Goal: Task Accomplishment & Management: Use online tool/utility

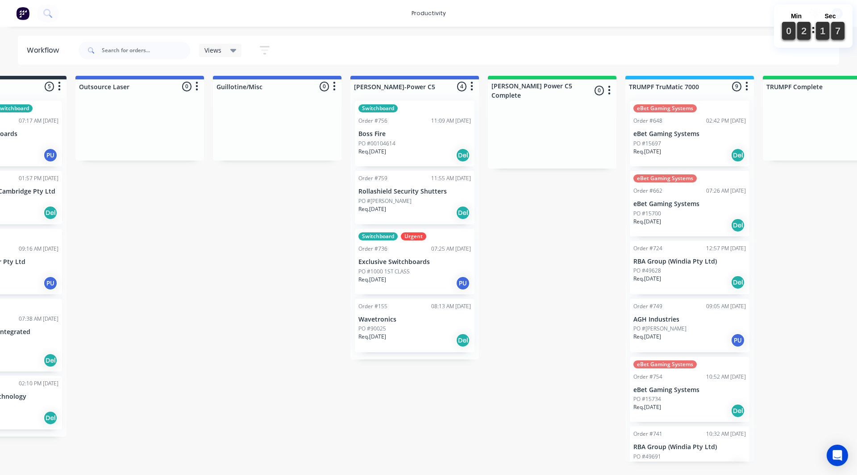
scroll to position [0, 457]
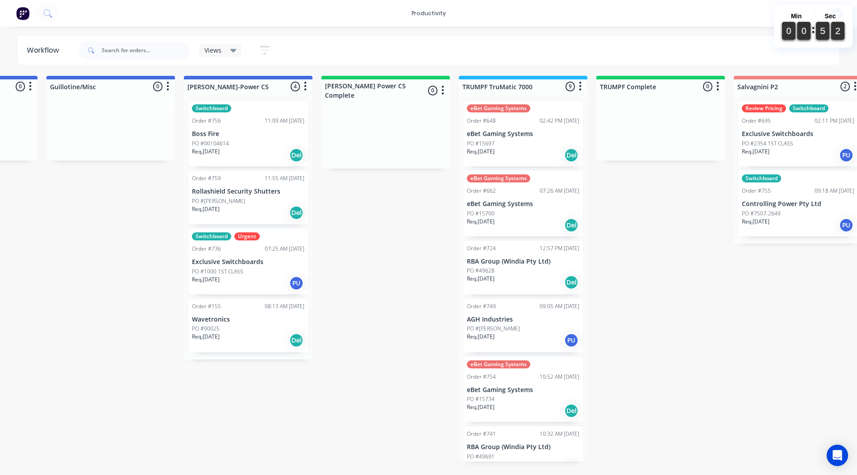
scroll to position [0, 738]
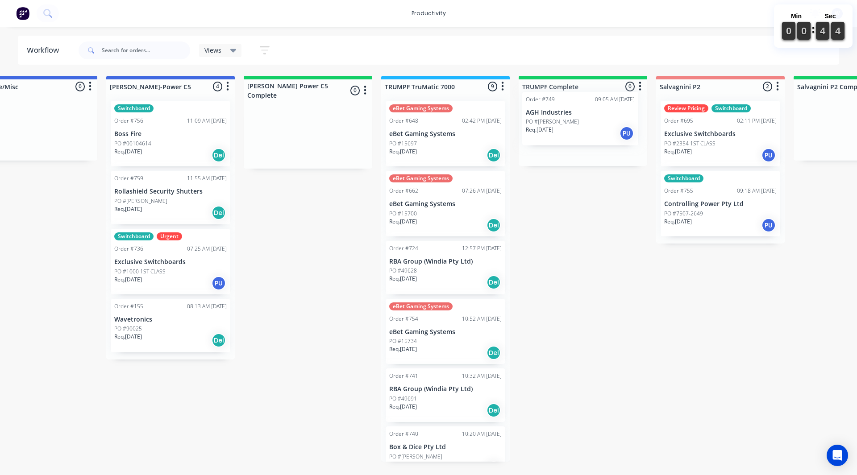
drag, startPoint x: 435, startPoint y: 323, endPoint x: 574, endPoint y: 116, distance: 249.2
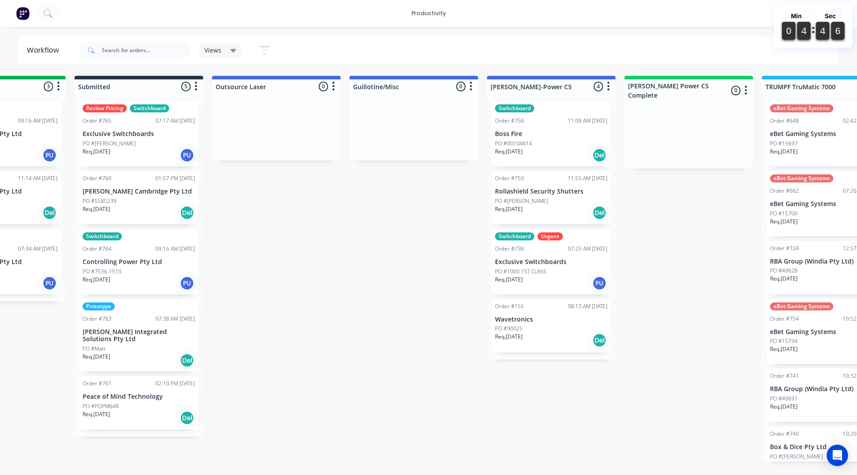
scroll to position [0, 428]
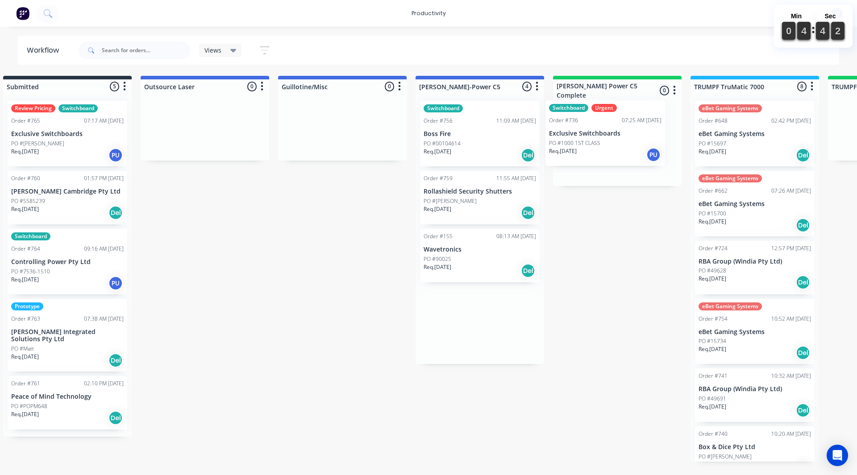
drag, startPoint x: 453, startPoint y: 264, endPoint x: 581, endPoint y: 134, distance: 182.4
drag, startPoint x: 357, startPoint y: 260, endPoint x: 367, endPoint y: 254, distance: 11.4
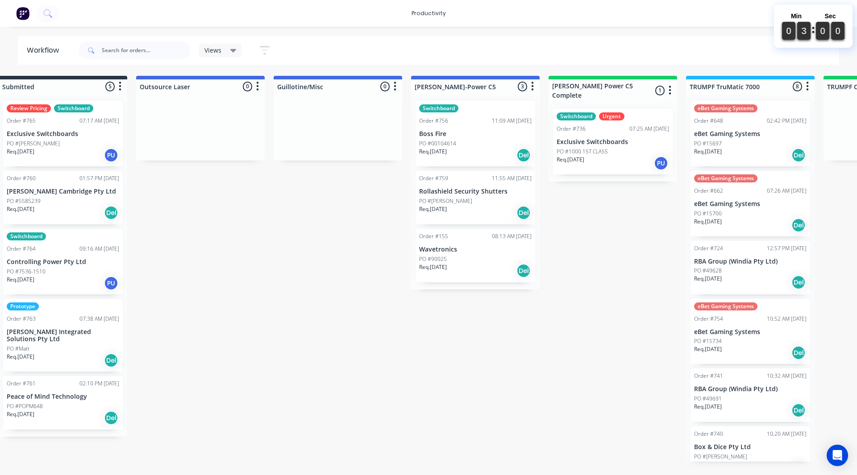
scroll to position [0, 464]
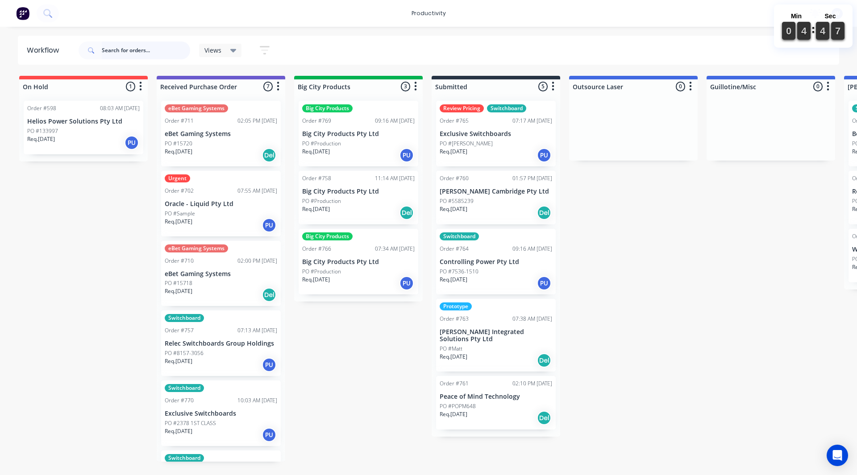
click at [142, 53] on input "text" at bounding box center [146, 51] width 88 height 18
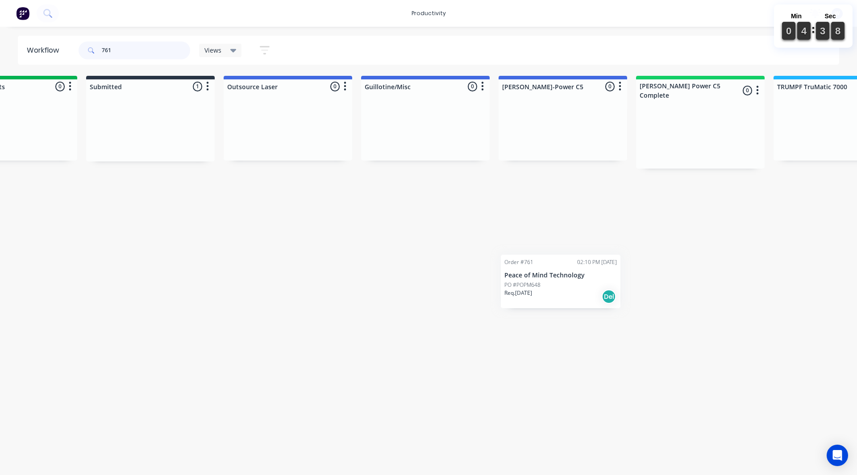
scroll to position [0, 380]
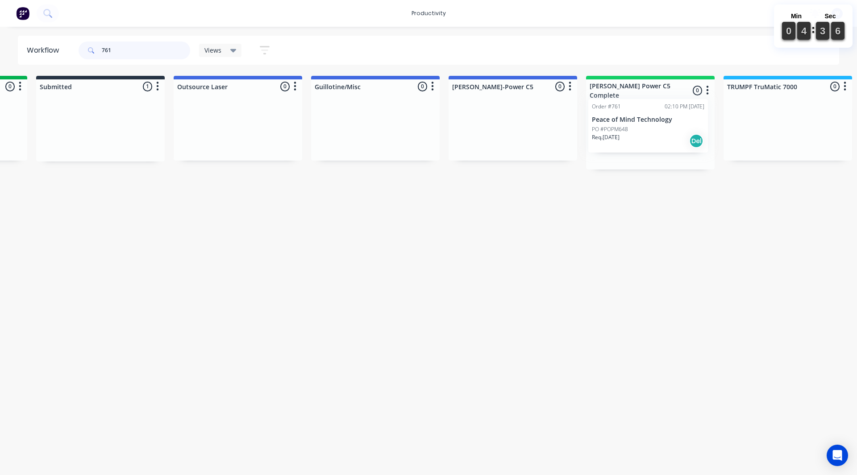
drag, startPoint x: 483, startPoint y: 125, endPoint x: 643, endPoint y: 129, distance: 159.8
type input "761"
click at [460, 307] on html "productivity productivity Workflow Planner Delivery Scheduling Timesheets No ne…" at bounding box center [31, 211] width 857 height 422
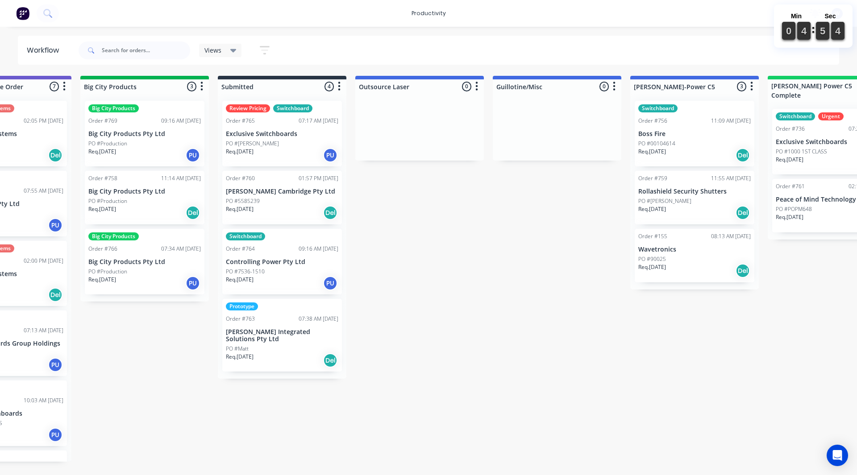
scroll to position [0, 214]
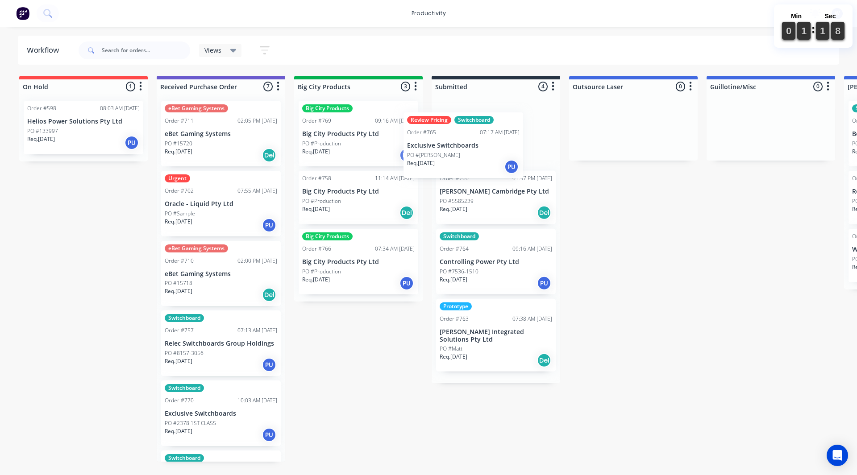
drag, startPoint x: 460, startPoint y: 148, endPoint x: 24, endPoint y: 67, distance: 443.1
click at [452, 145] on div "Review Pricing Switchboard Order #765 07:17 AM 03/09/25 Exclusive Switchboards …" at bounding box center [496, 239] width 129 height 290
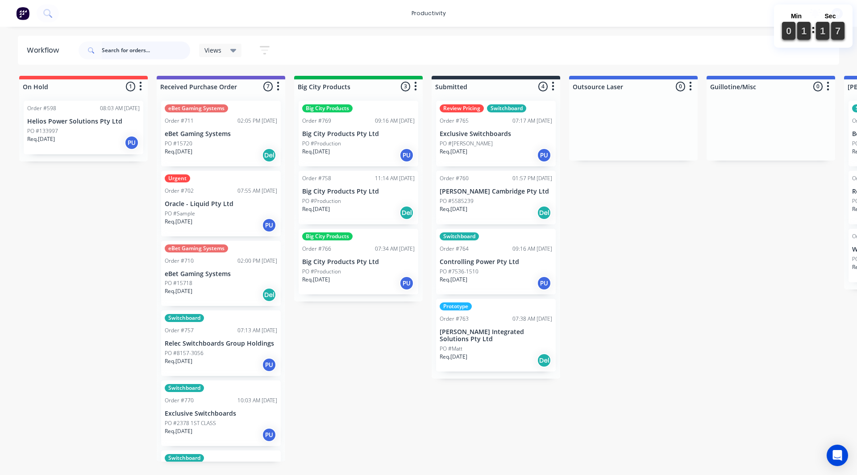
click at [114, 58] on input "text" at bounding box center [146, 51] width 88 height 18
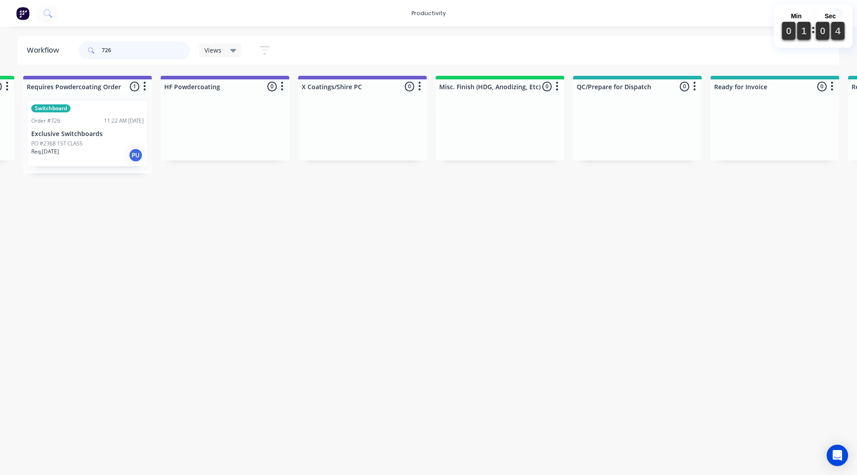
scroll to position [0, 2776]
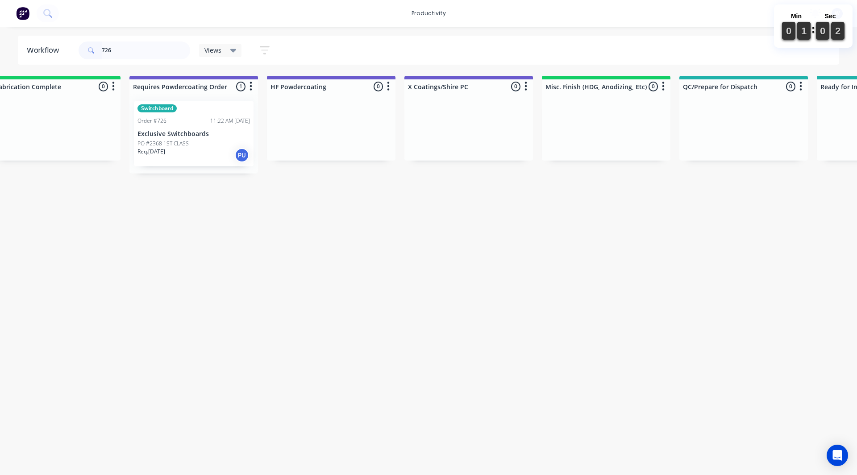
click at [184, 141] on p "PO #2368 1ST CLASS" at bounding box center [162, 144] width 51 height 8
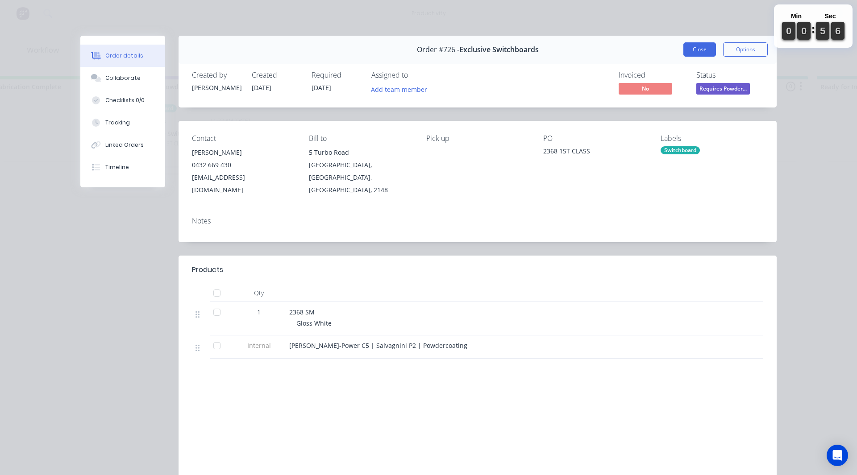
click at [689, 49] on button "Close" at bounding box center [699, 49] width 33 height 14
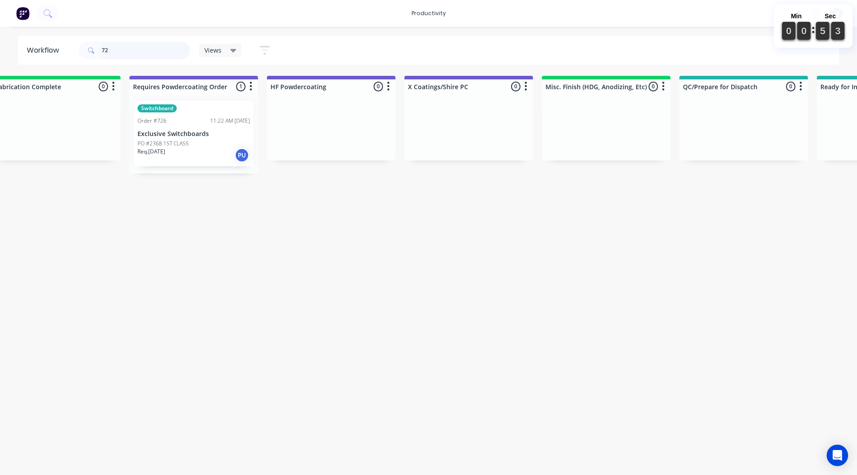
type input "7"
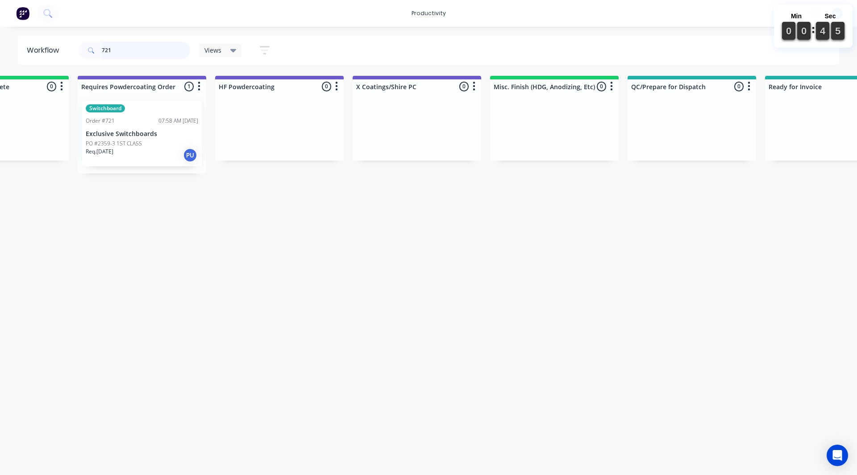
scroll to position [0, 2817]
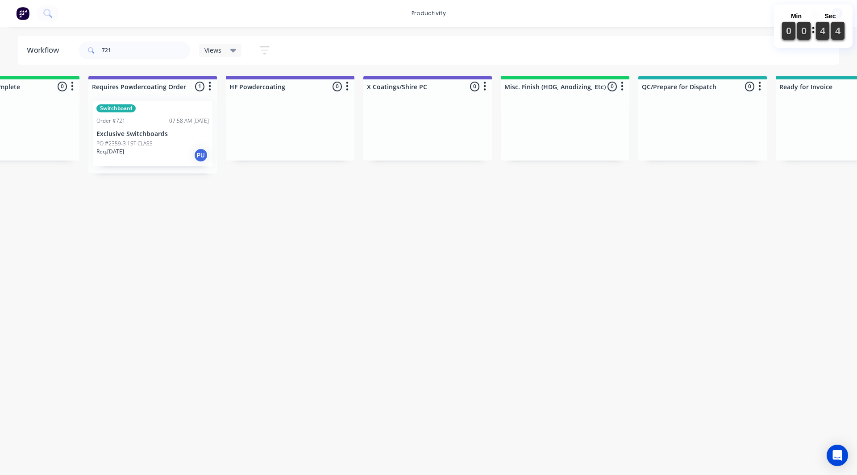
click at [125, 138] on div "Switchboard Order #721 07:58 AM 20/08/25 Exclusive Switchboards PO #2359-3 1ST …" at bounding box center [153, 134] width 120 height 66
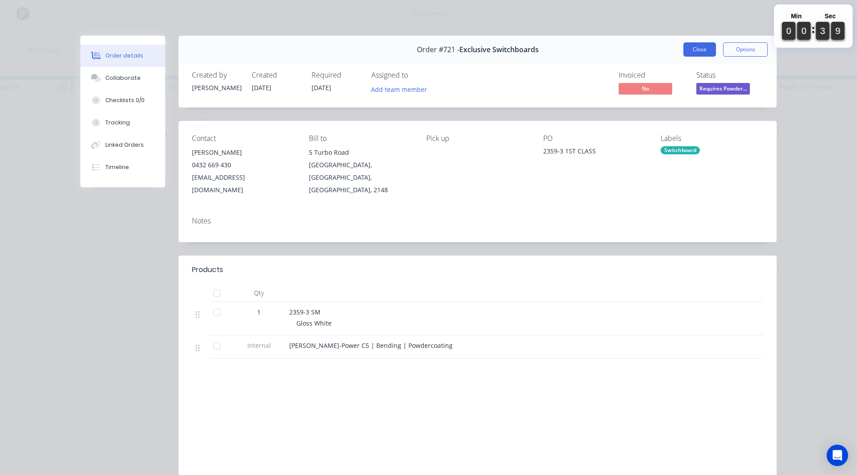
click at [696, 47] on button "Close" at bounding box center [699, 49] width 33 height 14
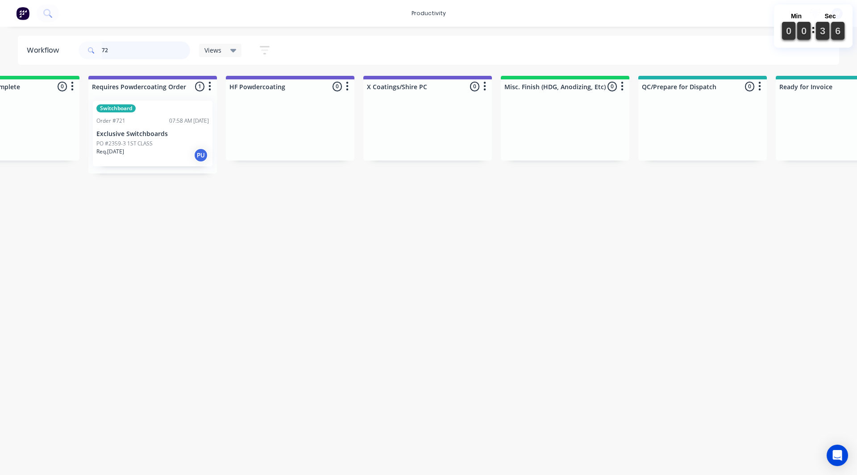
type input "7"
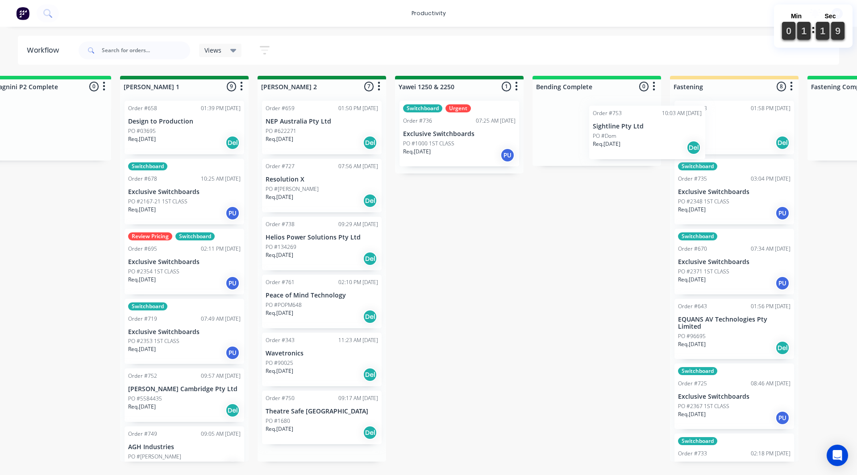
scroll to position [0, 1551]
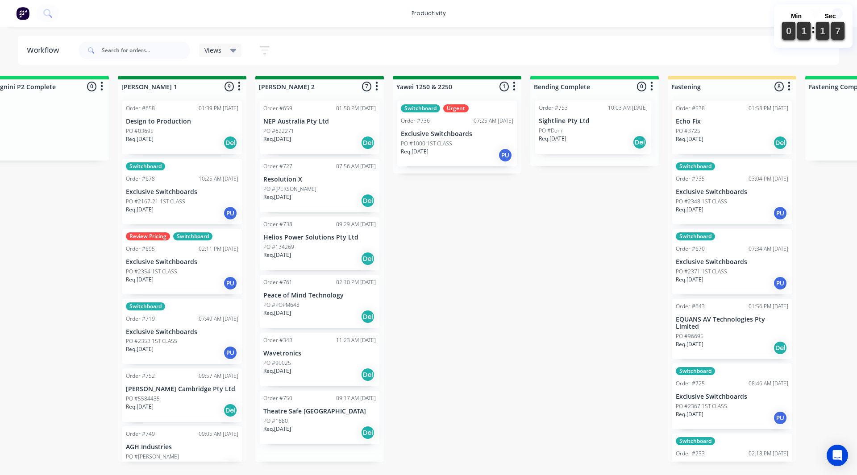
drag, startPoint x: 465, startPoint y: 123, endPoint x: 582, endPoint y: 123, distance: 117.4
click at [582, 124] on div "On Hold 1 Sort By Created date Required date Order number Customer name Most re…" at bounding box center [481, 269] width 4077 height 386
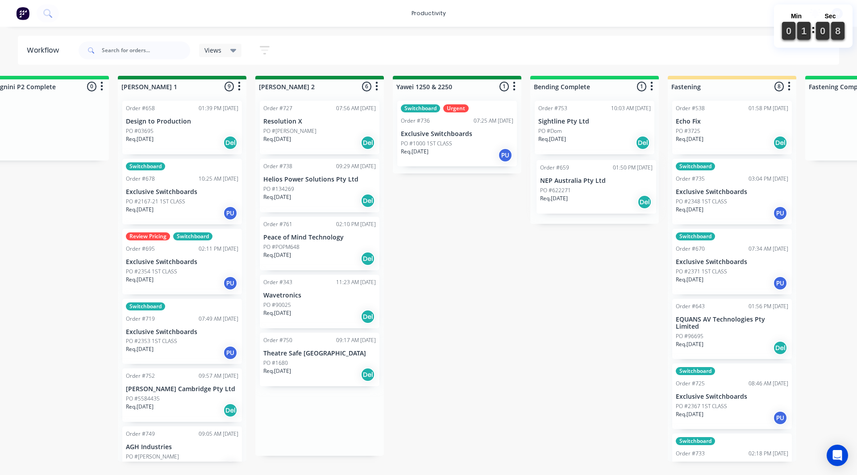
drag, startPoint x: 285, startPoint y: 123, endPoint x: 563, endPoint y: 187, distance: 285.7
click at [563, 187] on div "On Hold 1 Sort By Created date Required date Order number Customer name Most re…" at bounding box center [481, 269] width 4077 height 386
click at [274, 178] on div "Order #727 07:56 AM 22/08/25 Resolution X PO #PETER Req. 12/09/25 Del Order #73…" at bounding box center [319, 246] width 129 height 304
drag, startPoint x: 302, startPoint y: 361, endPoint x: 582, endPoint y: 239, distance: 305.6
click at [582, 239] on div "On Hold 1 Sort By Created date Required date Order number Customer name Most re…" at bounding box center [481, 269] width 4077 height 386
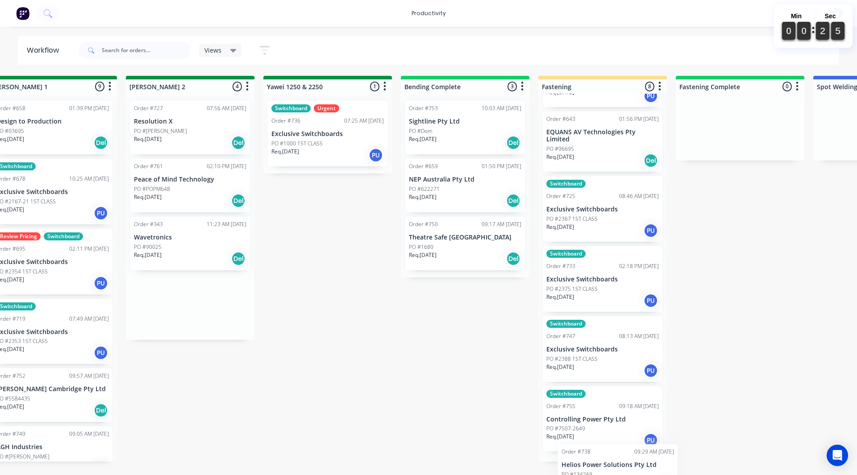
scroll to position [237, 1]
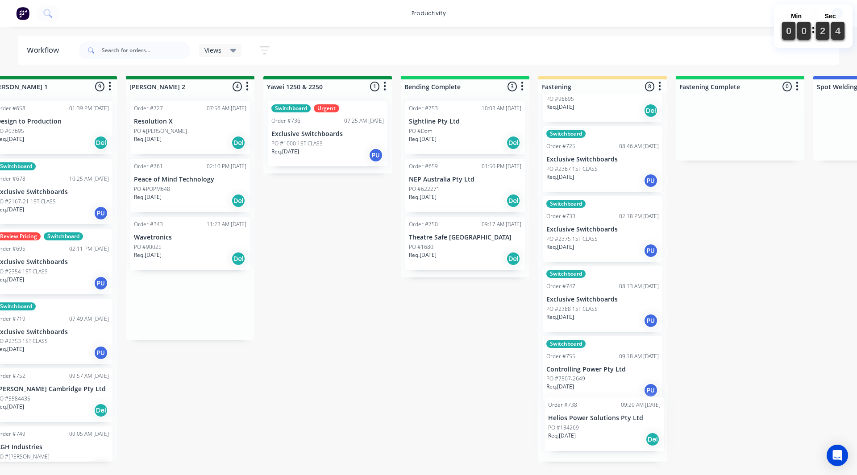
drag, startPoint x: 306, startPoint y: 195, endPoint x: 589, endPoint y: 435, distance: 370.4
click at [590, 435] on div "On Hold 1 Sort By Created date Required date Order number Customer name Most re…" at bounding box center [351, 269] width 4077 height 386
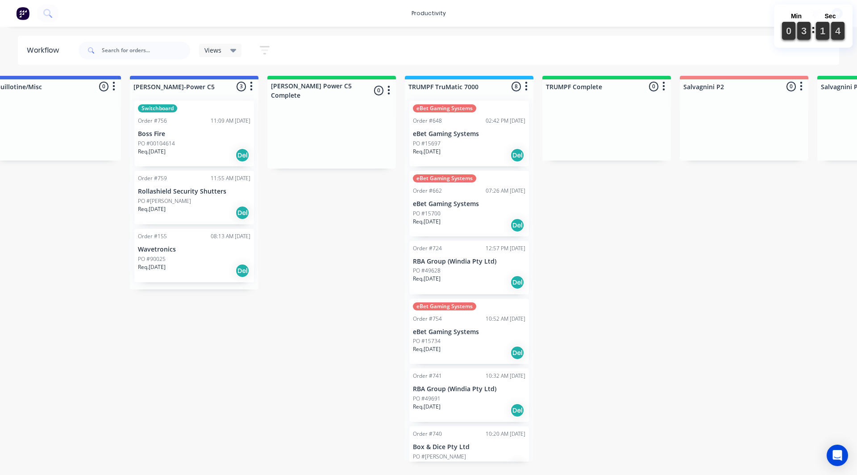
scroll to position [0, 740]
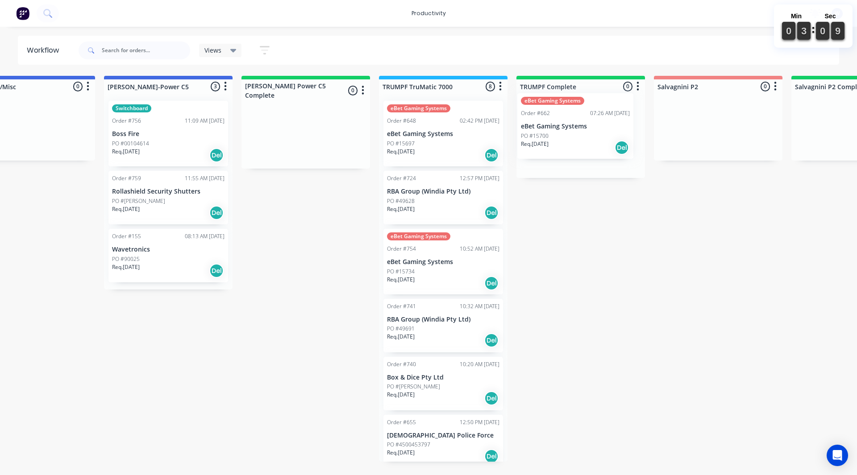
drag, startPoint x: 431, startPoint y: 206, endPoint x: 565, endPoint y: 127, distance: 155.6
